Goal: Transaction & Acquisition: Purchase product/service

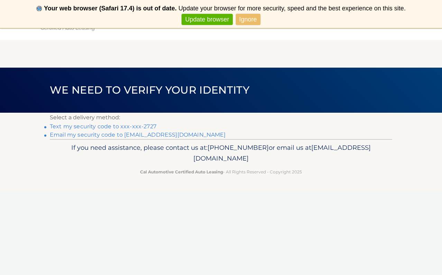
click at [150, 126] on link "Text my security code to xxx-xxx-2727" at bounding box center [103, 126] width 107 height 7
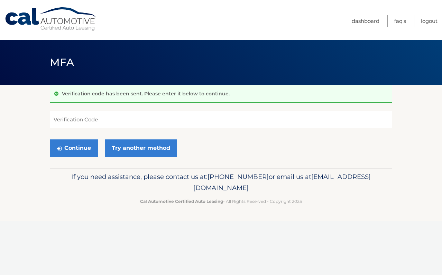
click at [136, 123] on input "Verification Code" at bounding box center [221, 119] width 343 height 17
type input "545004"
click at [74, 147] on button "Continue" at bounding box center [74, 147] width 48 height 17
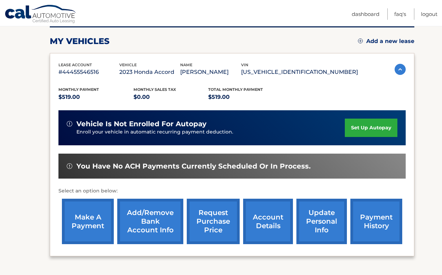
scroll to position [107, 0]
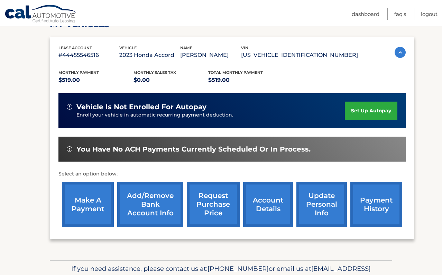
click at [96, 203] on link "make a payment" at bounding box center [88, 203] width 52 height 45
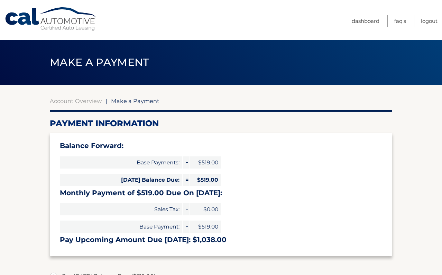
select select "YTExNjI1ZTctMTMyYi00OTZjLWFiMDUtZjE5MGRhNzJlYWI3"
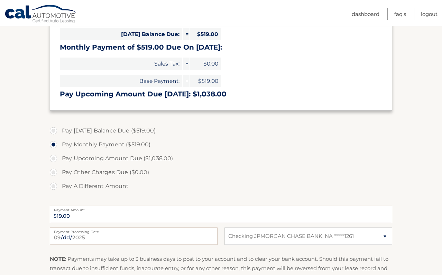
scroll to position [145, 0]
click at [53, 130] on label "Pay Today's Balance Due ($519.00)" at bounding box center [221, 131] width 343 height 14
click at [53, 130] on input "Pay Today's Balance Due ($519.00)" at bounding box center [56, 129] width 7 height 11
radio input "true"
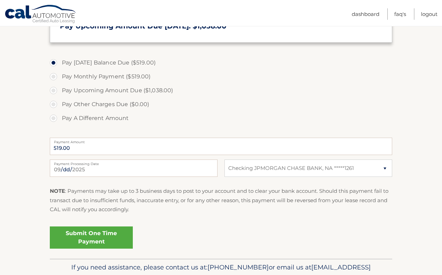
scroll to position [214, 0]
click at [86, 235] on link "Submit One Time Payment" at bounding box center [91, 236] width 83 height 22
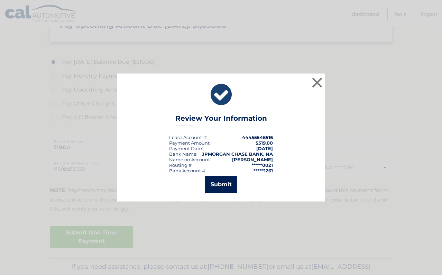
click at [216, 182] on button "Submit" at bounding box center [221, 184] width 32 height 17
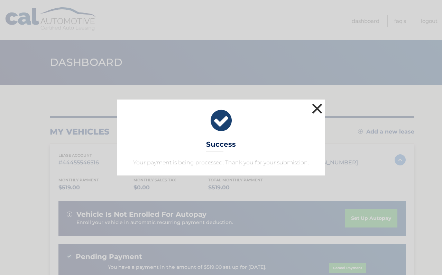
click at [318, 107] on button "×" at bounding box center [318, 108] width 14 height 14
